Goal: Task Accomplishment & Management: Use online tool/utility

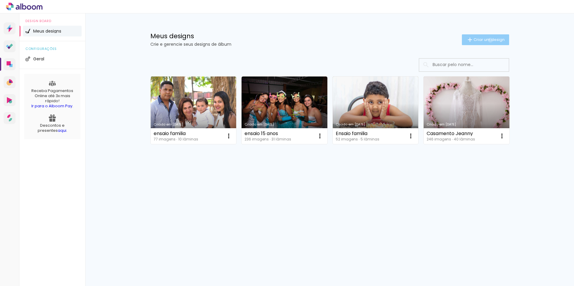
click at [489, 40] on span "Criar um design" at bounding box center [489, 40] width 31 height 4
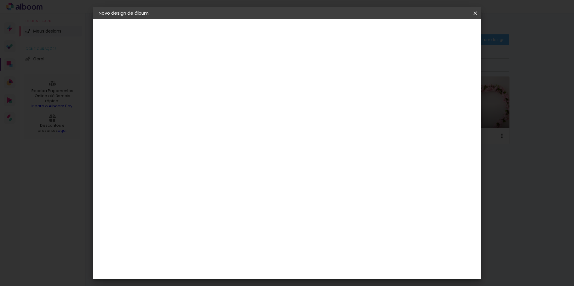
click at [197, 83] on input at bounding box center [197, 80] width 0 height 9
type input "Aniversario Lizzy"
type paper-input "Aniversario Lizzy"
click at [258, 34] on paper-button "Avançar" at bounding box center [243, 32] width 29 height 10
click at [217, 116] on input at bounding box center [212, 113] width 60 height 7
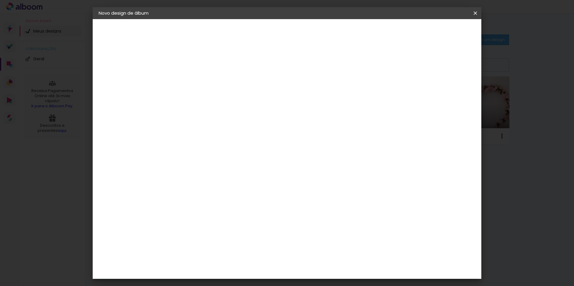
type input "c"
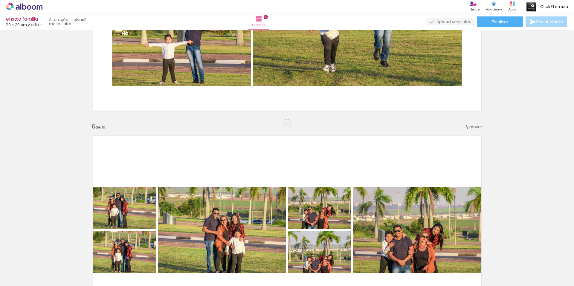
scroll to position [927, 0]
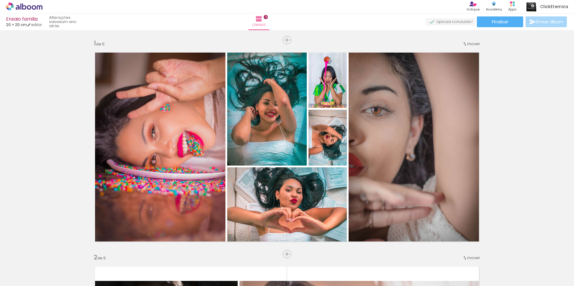
scroll to position [30, 0]
